Goal: Task Accomplishment & Management: Manage account settings

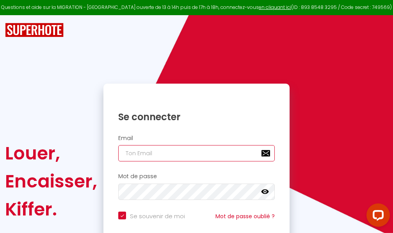
click at [187, 152] on input "email" at bounding box center [196, 153] width 156 height 16
type input "m"
checkbox input "true"
type input "ma"
checkbox input "true"
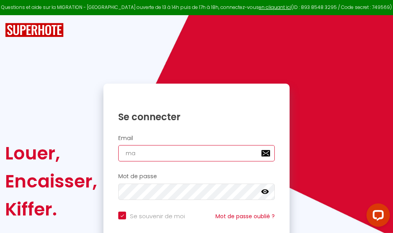
type input "mar"
checkbox input "true"
type input "marc"
checkbox input "true"
type input "marcd"
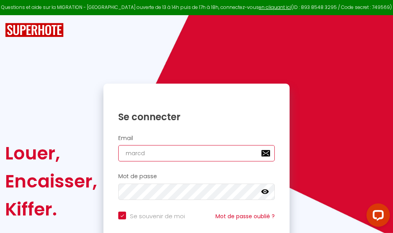
checkbox input "true"
type input "marcdp"
checkbox input "true"
type input "marcdpo"
checkbox input "true"
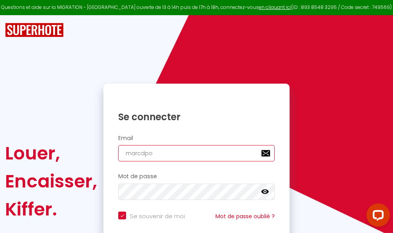
type input "marcdpoz"
checkbox input "true"
type input "marcdpoz."
checkbox input "true"
type input "marcdpoz.l"
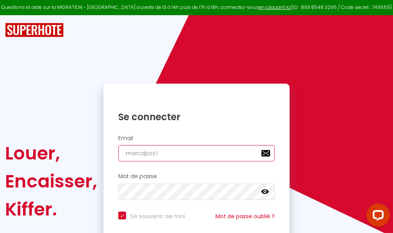
checkbox input "true"
type input "marcdpoz.lo"
checkbox input "true"
type input "marcdpoz.loc"
checkbox input "true"
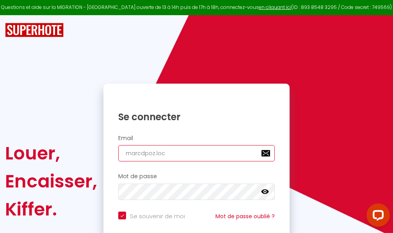
type input "marcdpoz.loca"
checkbox input "true"
type input "marcdpoz.locat"
checkbox input "true"
type input "marcdpoz.locati"
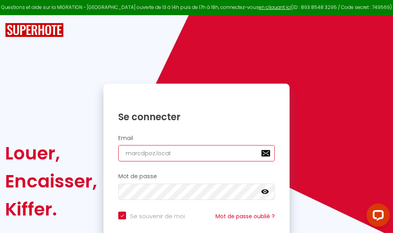
checkbox input "true"
type input "marcdpoz.locatio"
checkbox input "true"
type input "marcdpoz.location"
checkbox input "true"
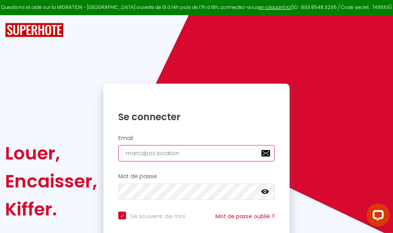
type input "marcdpoz.location@"
checkbox input "true"
type input "marcdpoz.location@g"
checkbox input "true"
type input "marcdpoz.location@gm"
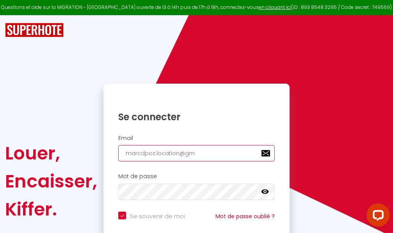
checkbox input "true"
type input "marcdpoz.location@gma"
checkbox input "true"
type input "marcdpoz.location@gmai"
checkbox input "true"
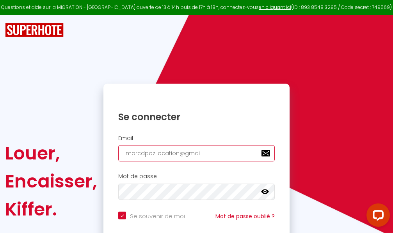
type input "[EMAIL_ADDRESS]"
checkbox input "true"
type input "[EMAIL_ADDRESS]."
checkbox input "true"
type input "marcdpoz.location@gmail.c"
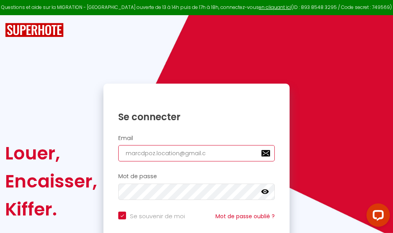
checkbox input "true"
type input "[EMAIL_ADDRESS][DOMAIN_NAME]"
checkbox input "true"
type input "[EMAIL_ADDRESS][DOMAIN_NAME]"
checkbox input "true"
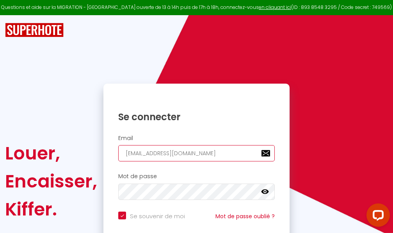
type input "[EMAIL_ADDRESS][DOMAIN_NAME]"
click at [197, 151] on input "email" at bounding box center [196, 153] width 156 height 16
